Goal: Task Accomplishment & Management: Use online tool/utility

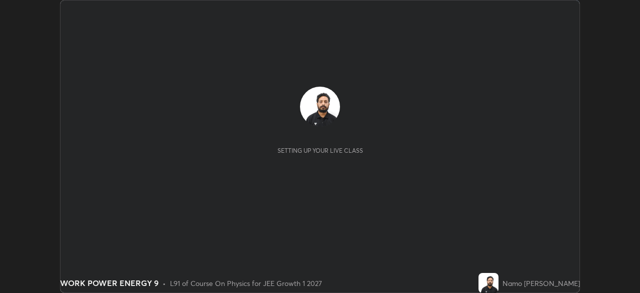
scroll to position [293, 640]
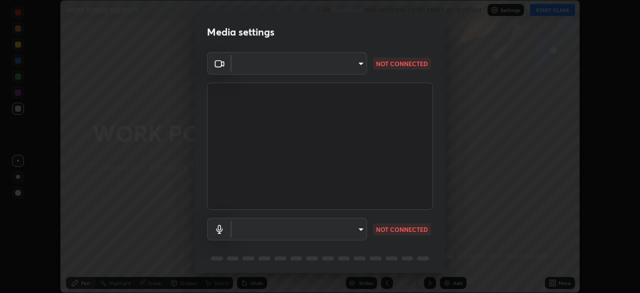
type input "e828e536804fa5ec44f09bab9f54175a8b6d317bb850f7280915d3359c97194d"
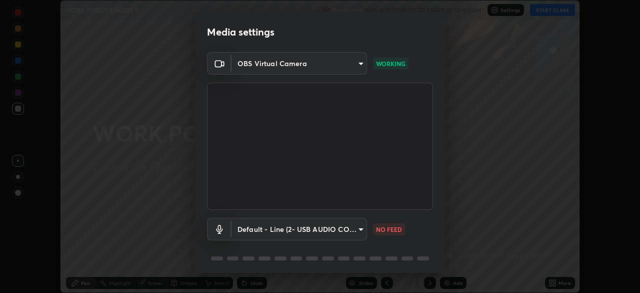
click at [359, 230] on body "Erase all WORK POWER ENERGY 9 Recording WAS SCHEDULED TO START AT 10:00 AM Sett…" at bounding box center [320, 146] width 640 height 293
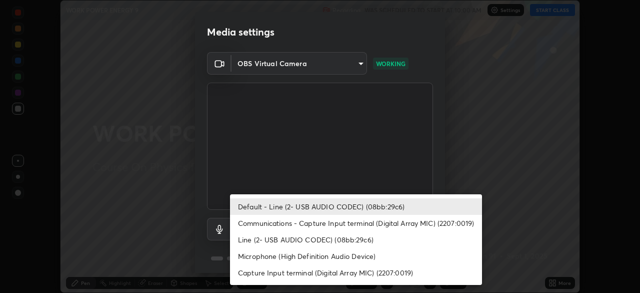
click at [364, 210] on li "Default - Line (2- USB AUDIO CODEC) (08bb:29c6)" at bounding box center [356, 206] width 252 height 17
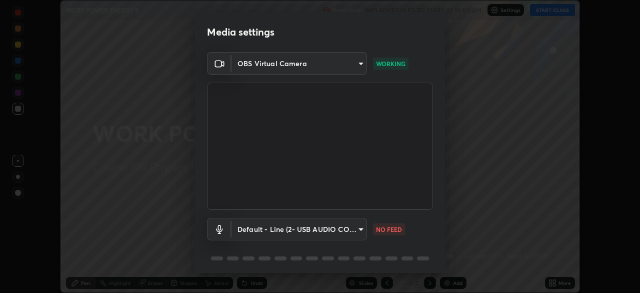
click at [359, 228] on body "Erase all WORK POWER ENERGY 9 Recording WAS SCHEDULED TO START AT 10:00 AM Sett…" at bounding box center [320, 146] width 640 height 293
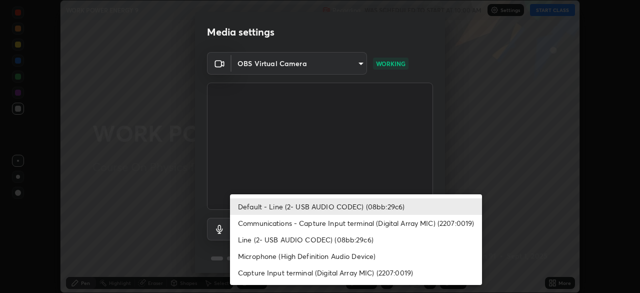
click at [354, 225] on li "Communications - Capture Input terminal (Digital Array MIC) (2207:0019)" at bounding box center [356, 223] width 252 height 17
type input "communications"
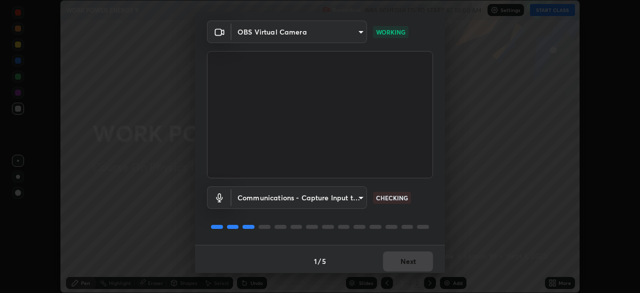
scroll to position [36, 0]
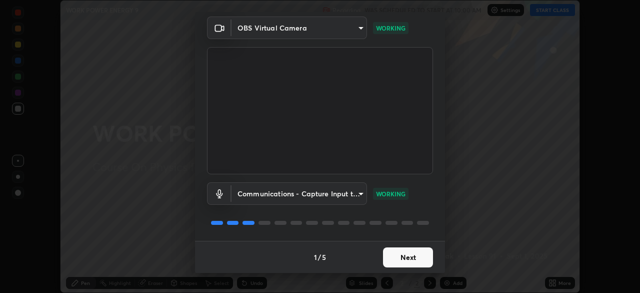
click at [410, 261] on button "Next" at bounding box center [408, 257] width 50 height 20
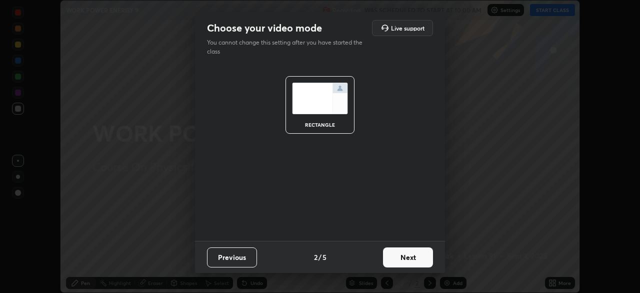
scroll to position [0, 0]
click at [412, 256] on button "Next" at bounding box center [408, 257] width 50 height 20
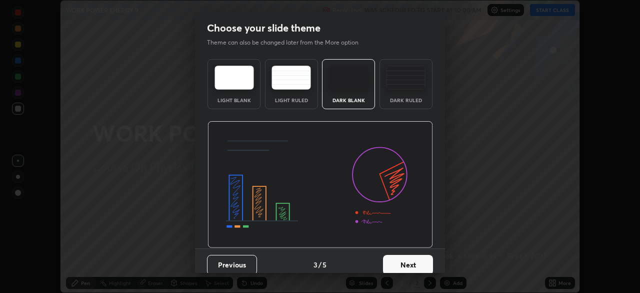
click at [417, 260] on button "Next" at bounding box center [408, 265] width 50 height 20
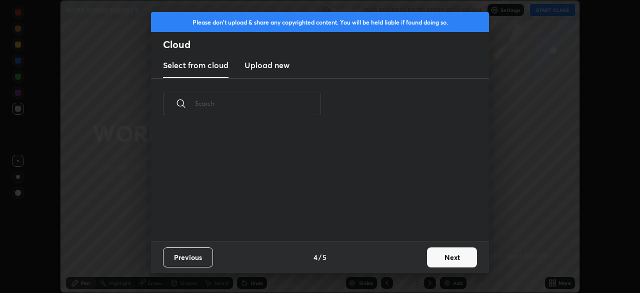
click at [432, 259] on button "Next" at bounding box center [452, 257] width 50 height 20
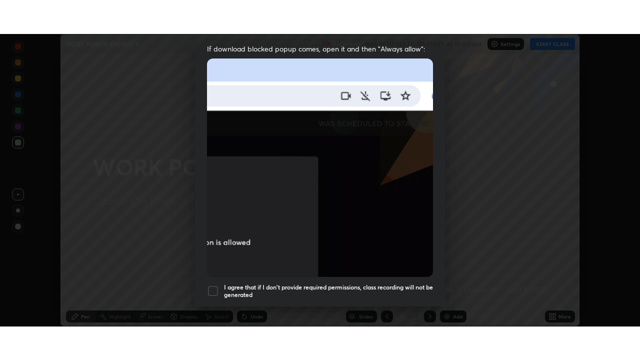
scroll to position [240, 0]
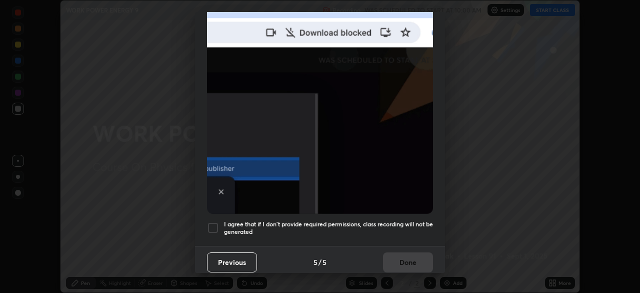
click at [211, 222] on div at bounding box center [213, 228] width 12 height 12
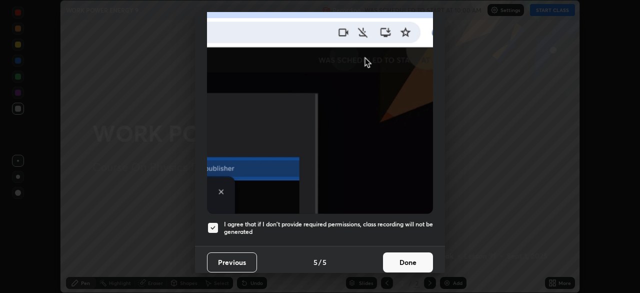
click at [398, 259] on button "Done" at bounding box center [408, 262] width 50 height 20
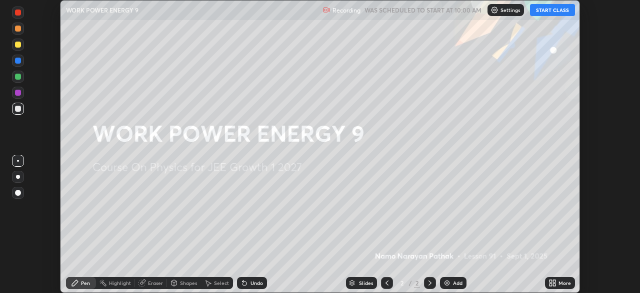
click at [549, 10] on button "START CLASS" at bounding box center [552, 10] width 45 height 12
click at [554, 284] on icon at bounding box center [554, 284] width 3 height 3
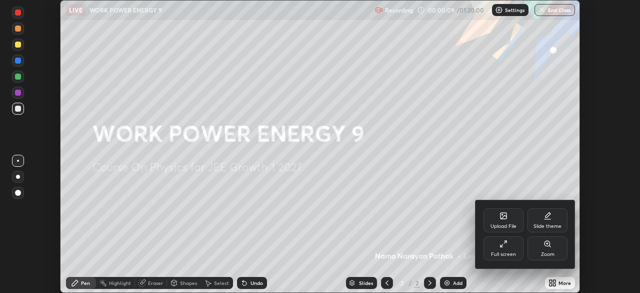
click at [505, 252] on div "Full screen" at bounding box center [503, 254] width 25 height 5
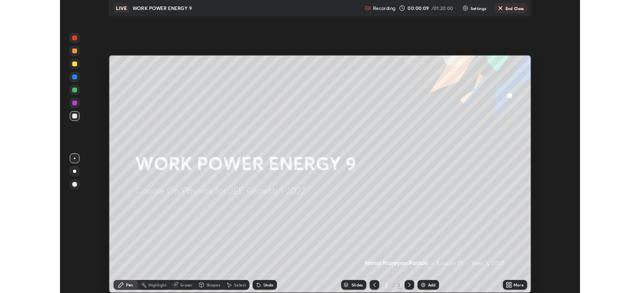
scroll to position [360, 640]
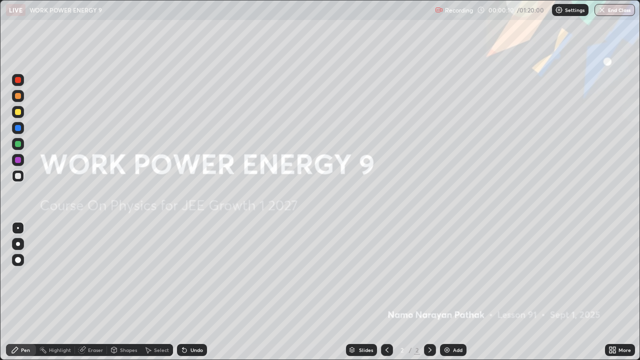
click at [446, 292] on img at bounding box center [447, 350] width 8 height 8
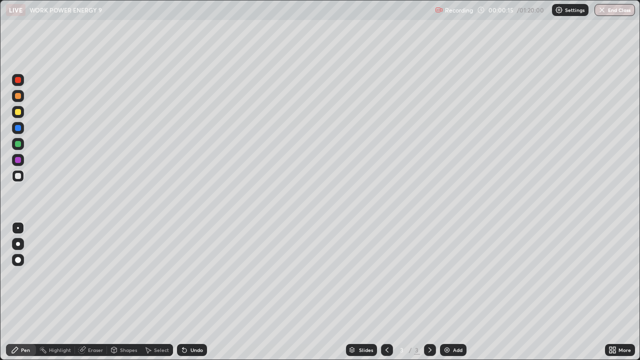
click at [19, 95] on div at bounding box center [18, 96] width 6 height 6
click at [615, 292] on icon at bounding box center [614, 348] width 3 height 3
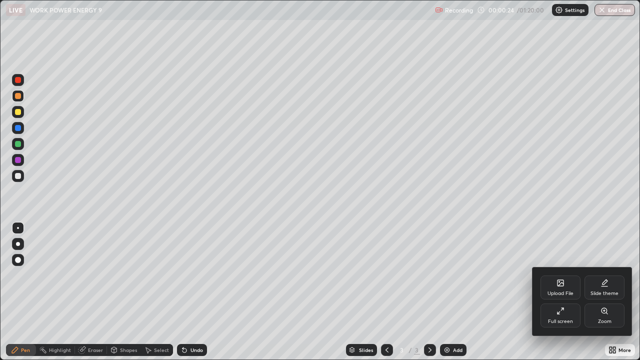
click at [558, 292] on div "Full screen" at bounding box center [561, 316] width 40 height 24
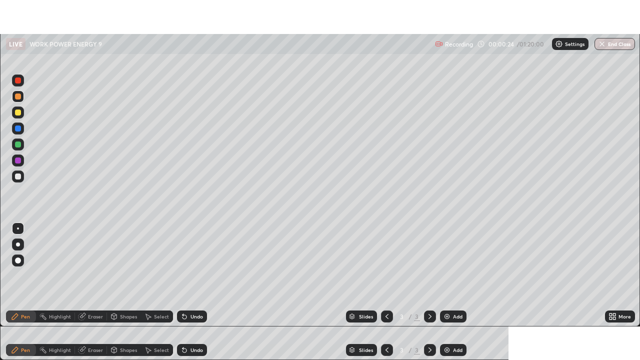
scroll to position [49730, 49382]
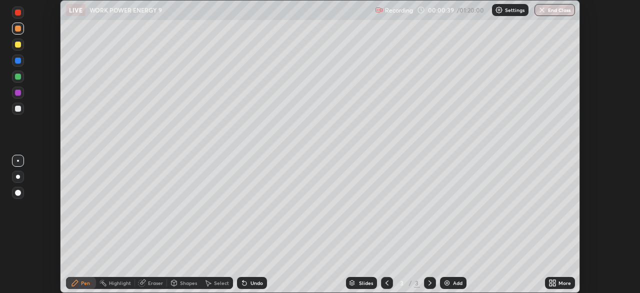
click at [554, 284] on icon at bounding box center [554, 284] width 3 height 3
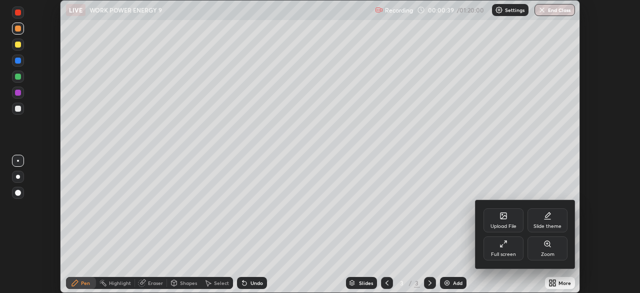
click at [511, 255] on div "Full screen" at bounding box center [503, 254] width 25 height 5
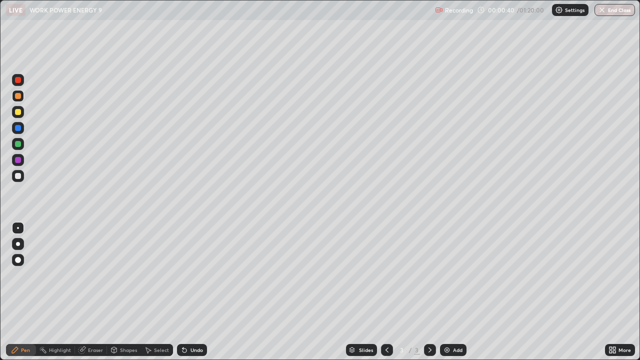
scroll to position [360, 640]
click at [17, 129] on div at bounding box center [18, 128] width 6 height 6
click at [18, 99] on div at bounding box center [18, 96] width 6 height 6
click at [449, 292] on img at bounding box center [447, 350] width 8 height 8
click at [22, 131] on div at bounding box center [18, 128] width 12 height 12
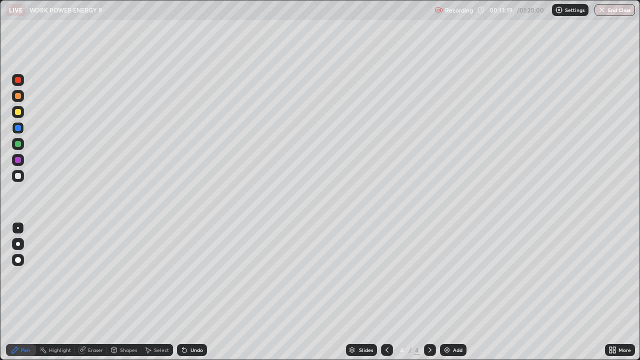
click at [448, 292] on div "Add" at bounding box center [453, 350] width 27 height 12
click at [13, 96] on div at bounding box center [18, 96] width 12 height 12
click at [22, 129] on div at bounding box center [18, 128] width 12 height 12
click at [23, 97] on div at bounding box center [18, 96] width 12 height 12
click at [96, 292] on div "Eraser" at bounding box center [95, 350] width 15 height 5
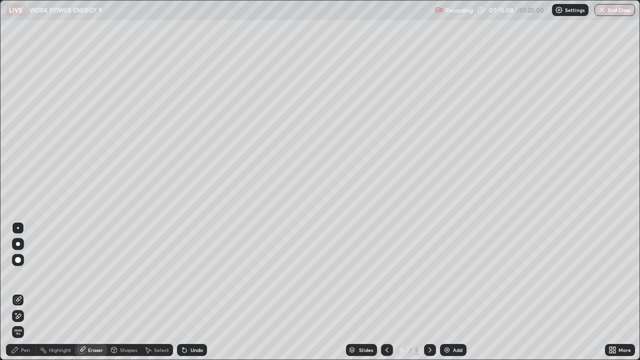
click at [23, 292] on div "Pen" at bounding box center [21, 350] width 30 height 12
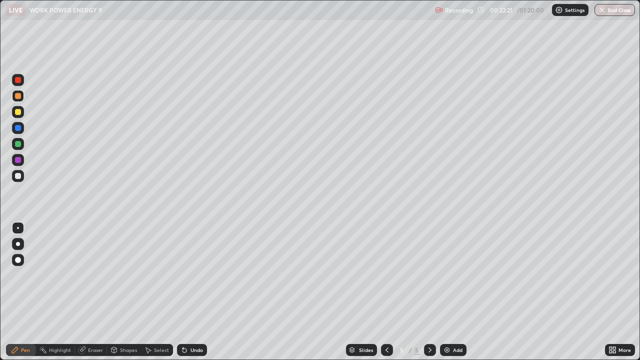
click at [447, 292] on img at bounding box center [447, 350] width 8 height 8
click at [18, 131] on div at bounding box center [18, 128] width 12 height 12
click at [448, 292] on img at bounding box center [447, 350] width 8 height 8
click at [18, 97] on div at bounding box center [18, 96] width 6 height 6
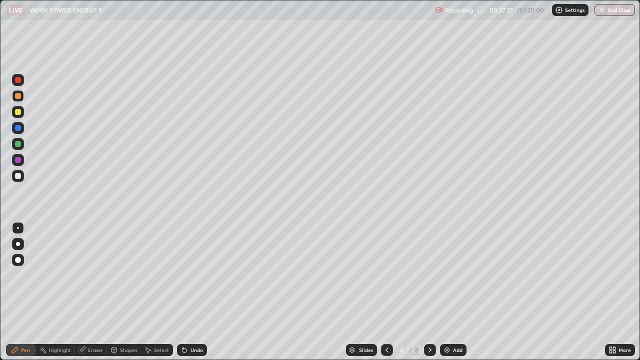
click at [20, 141] on div at bounding box center [18, 144] width 12 height 12
click at [20, 97] on div at bounding box center [18, 96] width 6 height 6
click at [447, 292] on img at bounding box center [447, 350] width 8 height 8
click at [19, 96] on div at bounding box center [18, 96] width 6 height 6
click at [443, 292] on img at bounding box center [447, 350] width 8 height 8
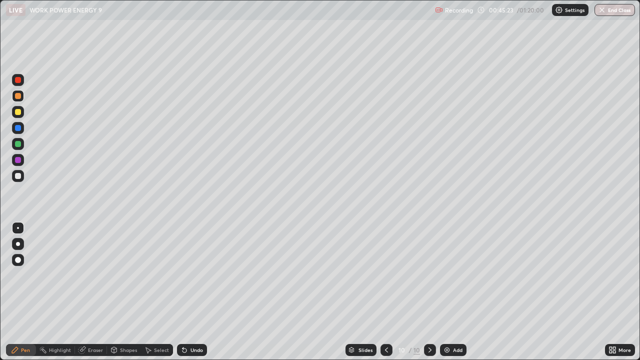
click at [17, 129] on div at bounding box center [18, 128] width 6 height 6
click at [21, 129] on div at bounding box center [18, 128] width 6 height 6
click at [448, 292] on img at bounding box center [447, 350] width 8 height 8
click at [20, 96] on div at bounding box center [18, 96] width 6 height 6
click at [19, 126] on div at bounding box center [18, 128] width 6 height 6
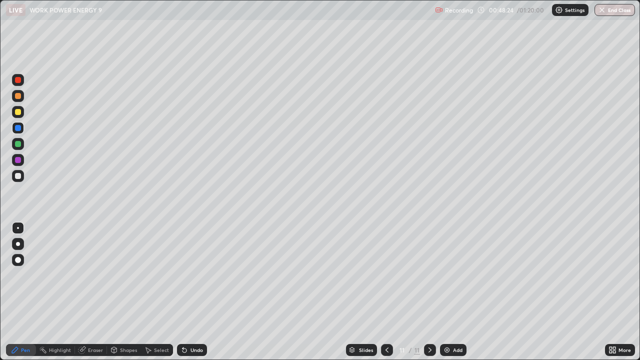
click at [20, 97] on div at bounding box center [18, 96] width 6 height 6
click at [19, 145] on div at bounding box center [18, 144] width 6 height 6
click at [19, 97] on div at bounding box center [18, 96] width 6 height 6
click at [18, 129] on div at bounding box center [18, 128] width 6 height 6
click at [20, 162] on div at bounding box center [18, 160] width 6 height 6
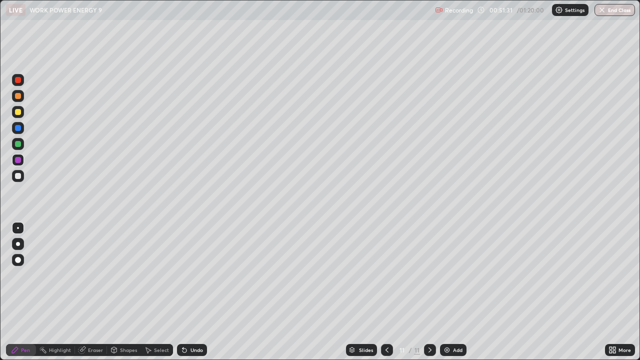
click at [453, 292] on div "Add" at bounding box center [458, 350] width 10 height 5
click at [20, 97] on div at bounding box center [18, 96] width 6 height 6
click at [19, 160] on div at bounding box center [18, 160] width 6 height 6
click at [21, 144] on div at bounding box center [18, 144] width 12 height 12
click at [386, 292] on icon at bounding box center [387, 350] width 8 height 8
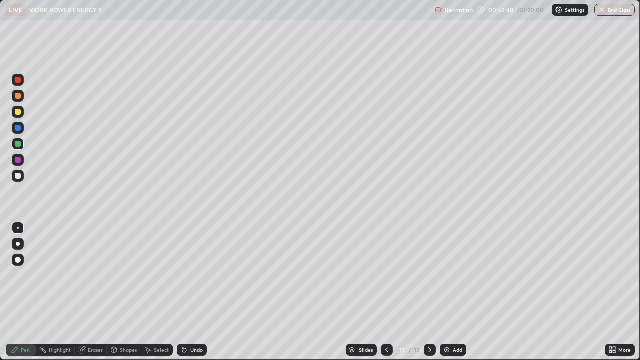
click at [384, 292] on icon at bounding box center [387, 350] width 8 height 8
click at [430, 292] on icon at bounding box center [430, 350] width 8 height 8
click at [427, 292] on div at bounding box center [430, 350] width 12 height 12
click at [387, 292] on icon at bounding box center [387, 350] width 8 height 8
click at [427, 292] on div at bounding box center [430, 350] width 12 height 12
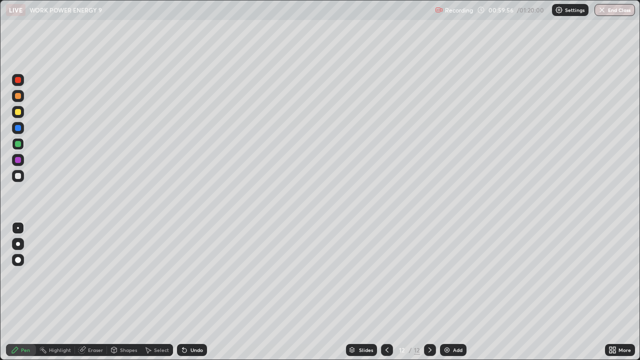
click at [385, 292] on icon at bounding box center [387, 350] width 8 height 8
click at [611, 10] on button "End Class" at bounding box center [615, 10] width 41 height 12
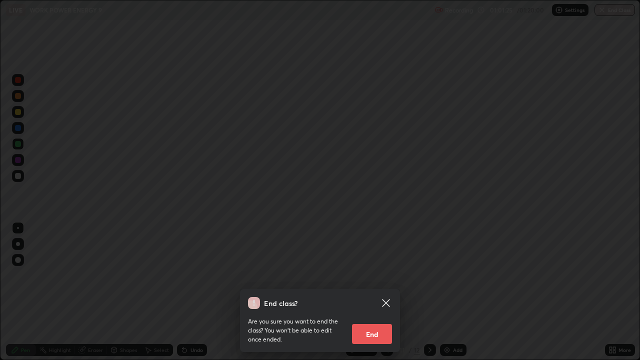
click at [374, 292] on button "End" at bounding box center [372, 334] width 40 height 20
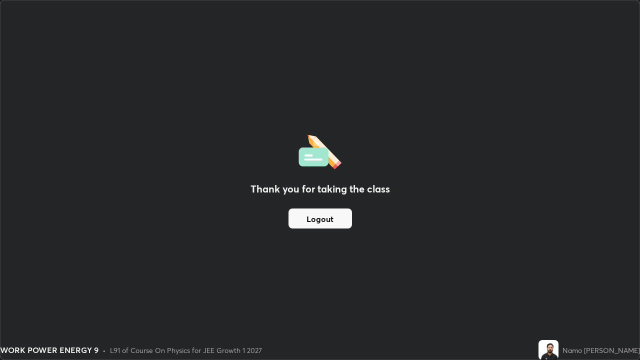
click at [339, 223] on button "Logout" at bounding box center [321, 219] width 64 height 20
